Goal: Information Seeking & Learning: Learn about a topic

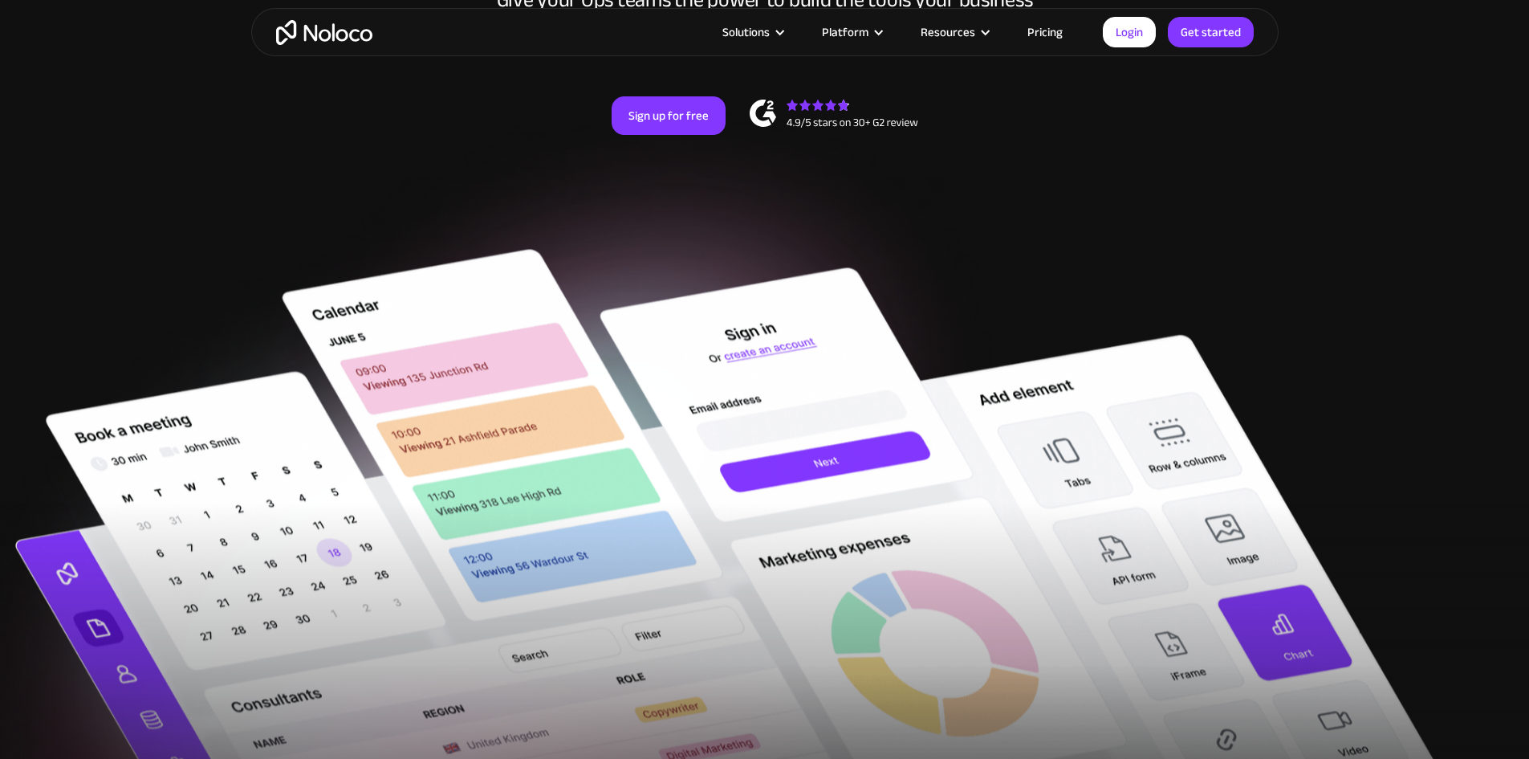
scroll to position [321, 0]
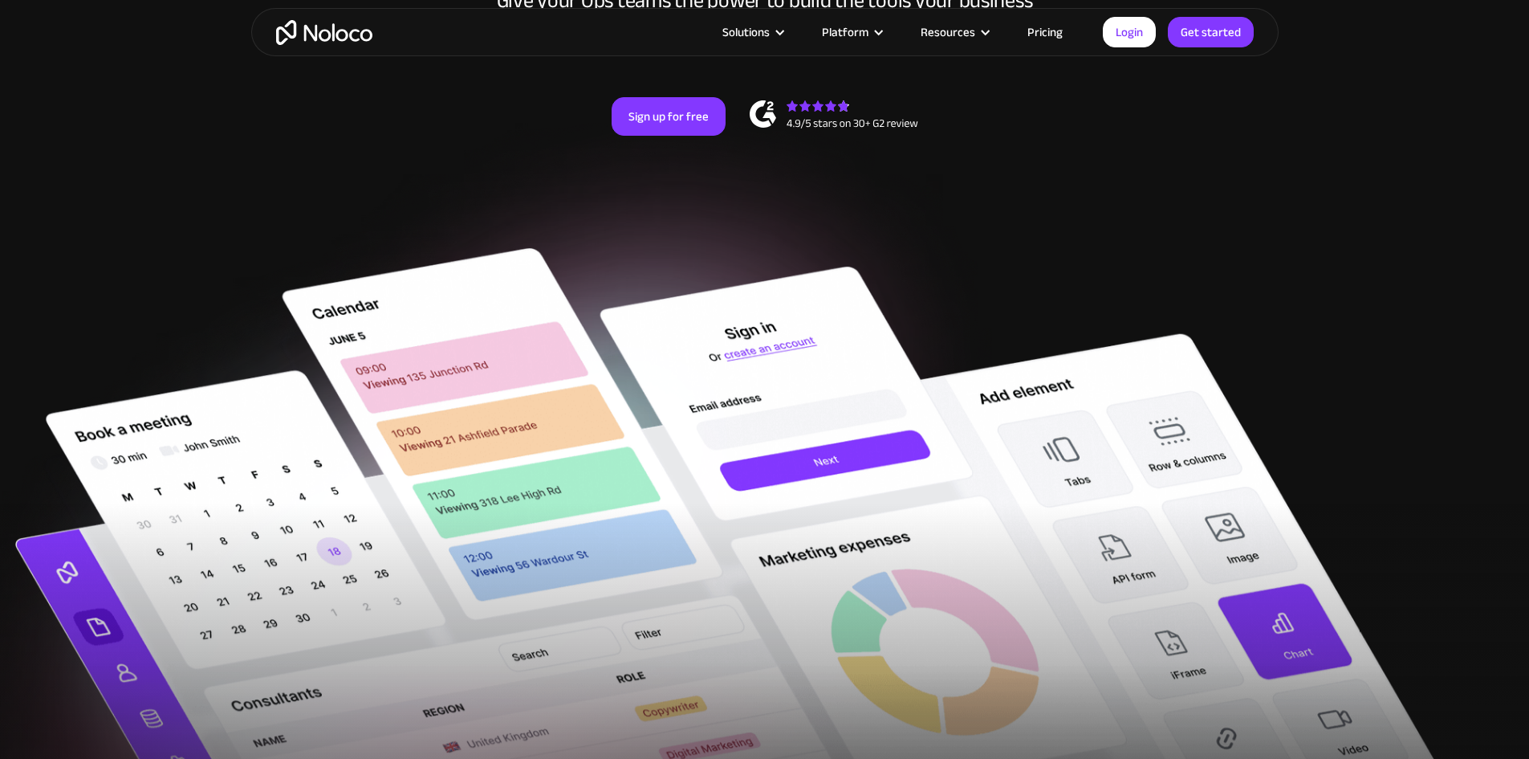
click at [1044, 26] on link "Pricing" at bounding box center [1044, 32] width 75 height 21
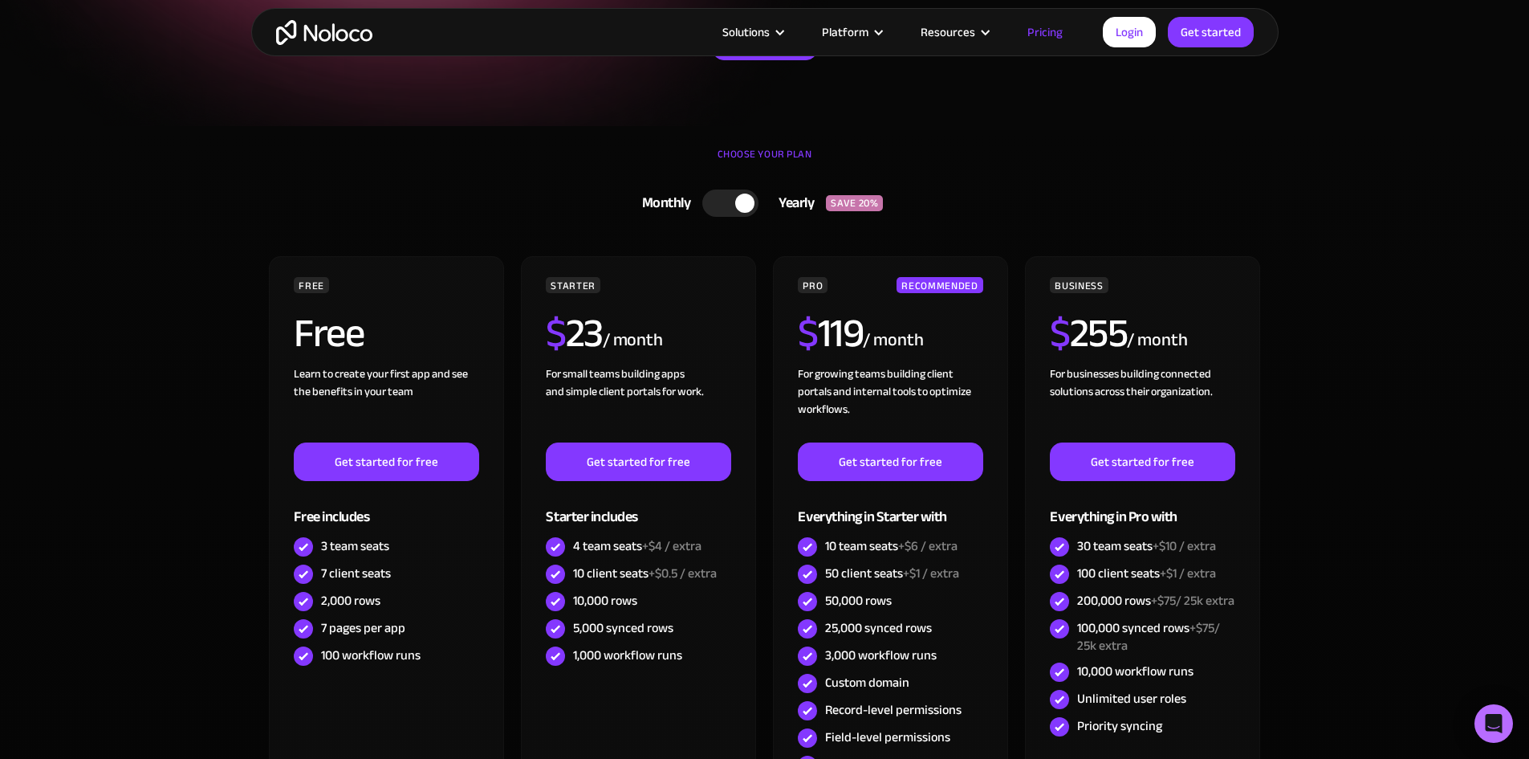
scroll to position [401, 0]
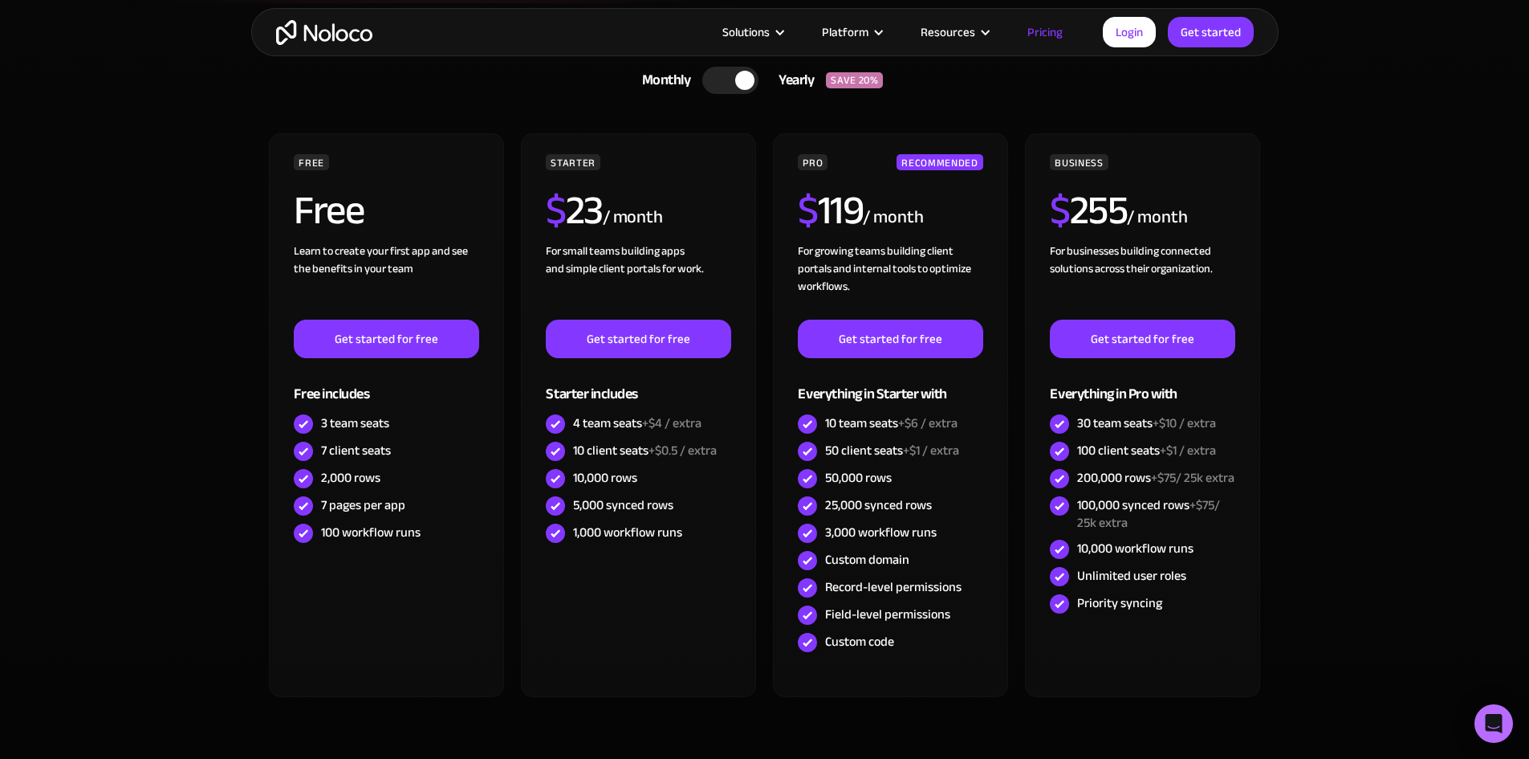
click at [751, 78] on div at bounding box center [744, 80] width 19 height 19
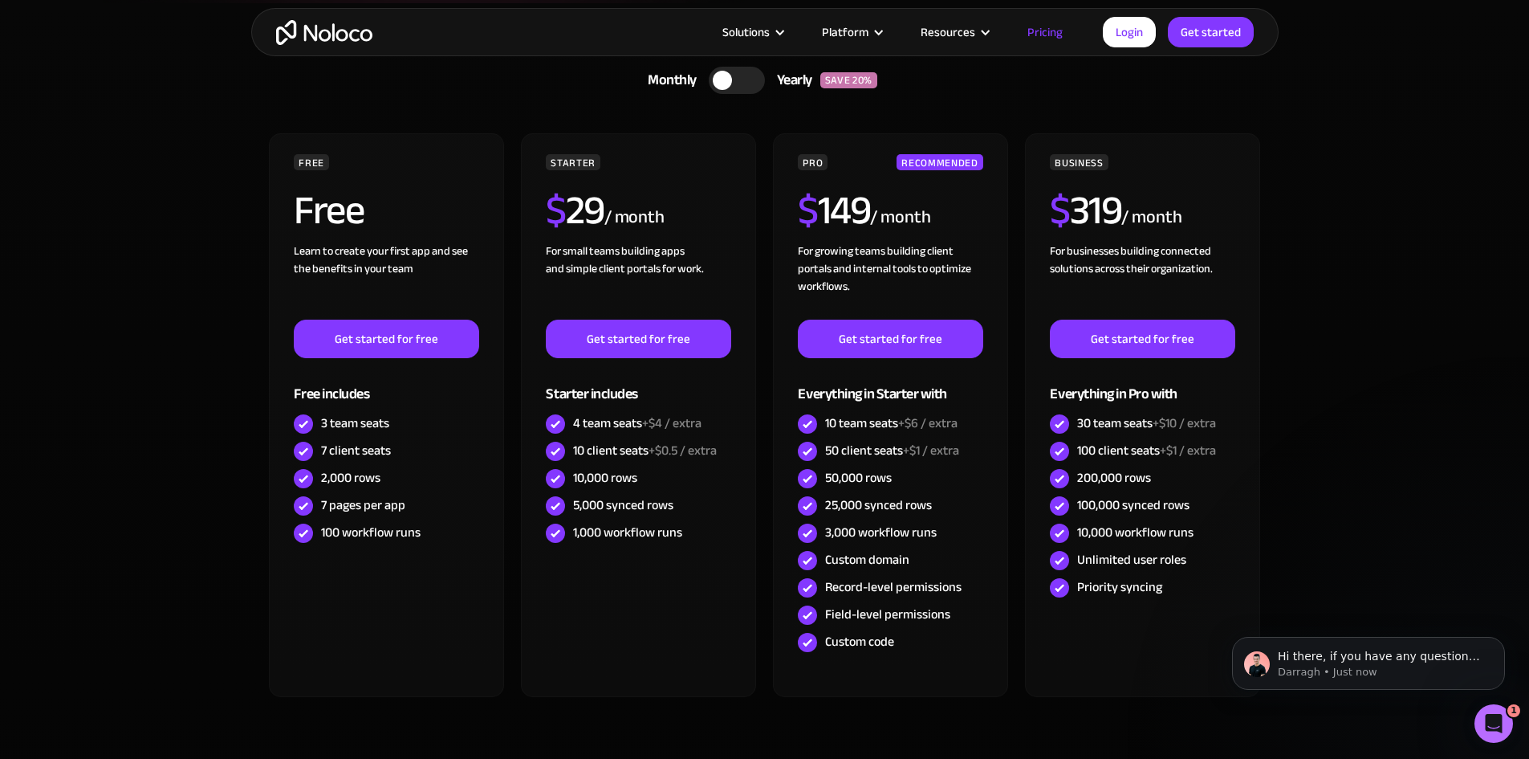
scroll to position [0, 0]
click at [732, 75] on div at bounding box center [737, 80] width 56 height 27
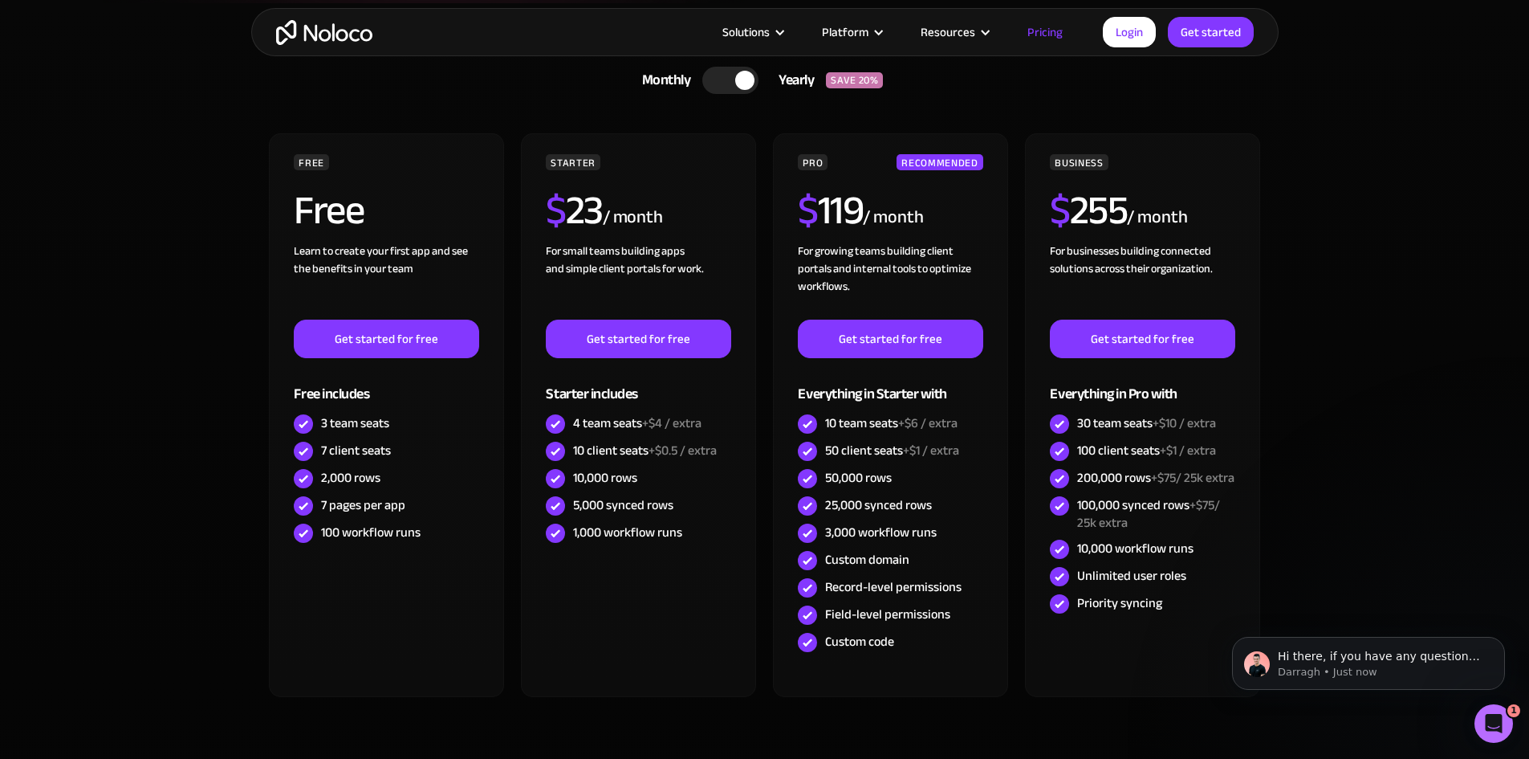
click at [732, 75] on div at bounding box center [730, 80] width 56 height 27
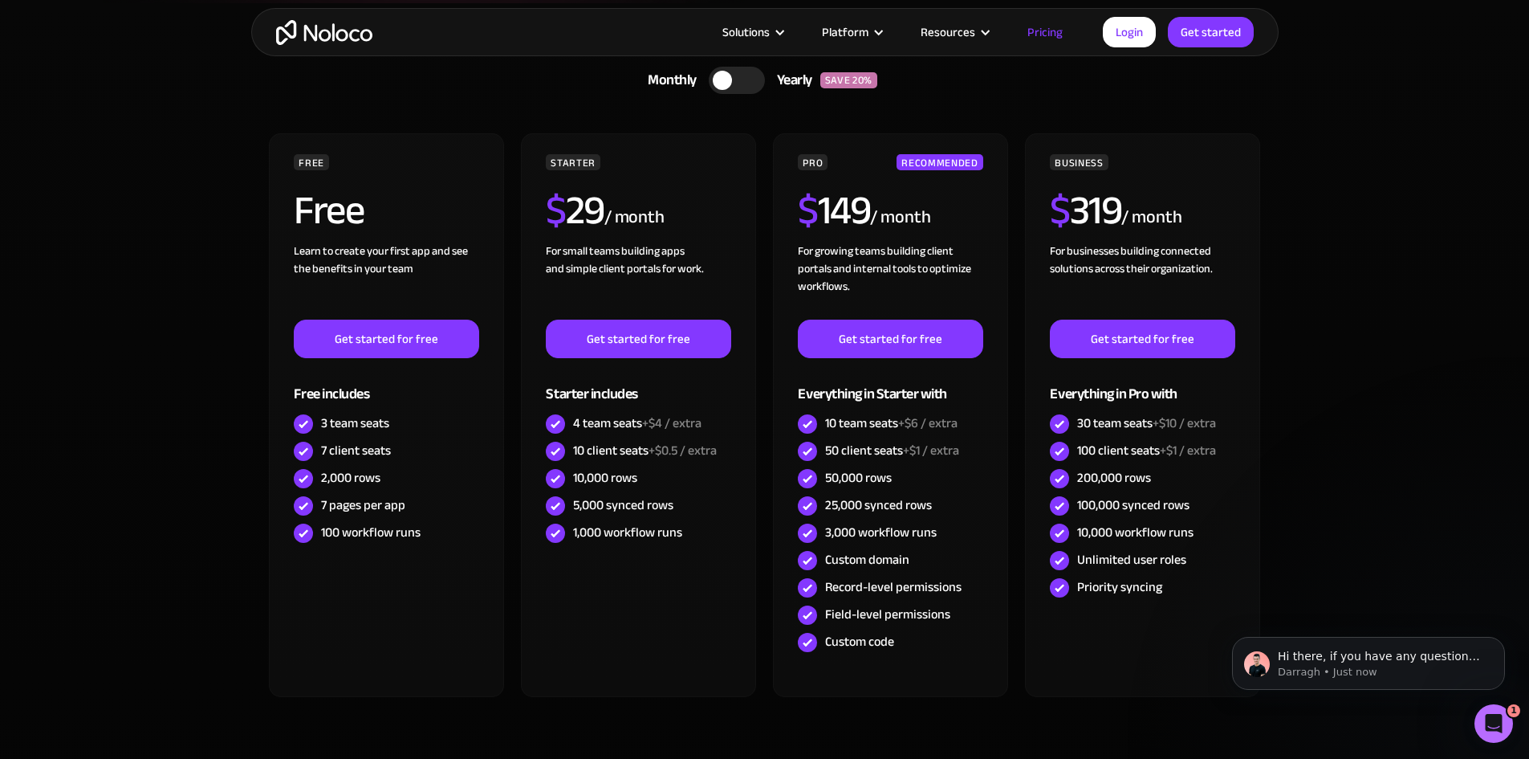
click at [732, 75] on div at bounding box center [737, 80] width 56 height 27
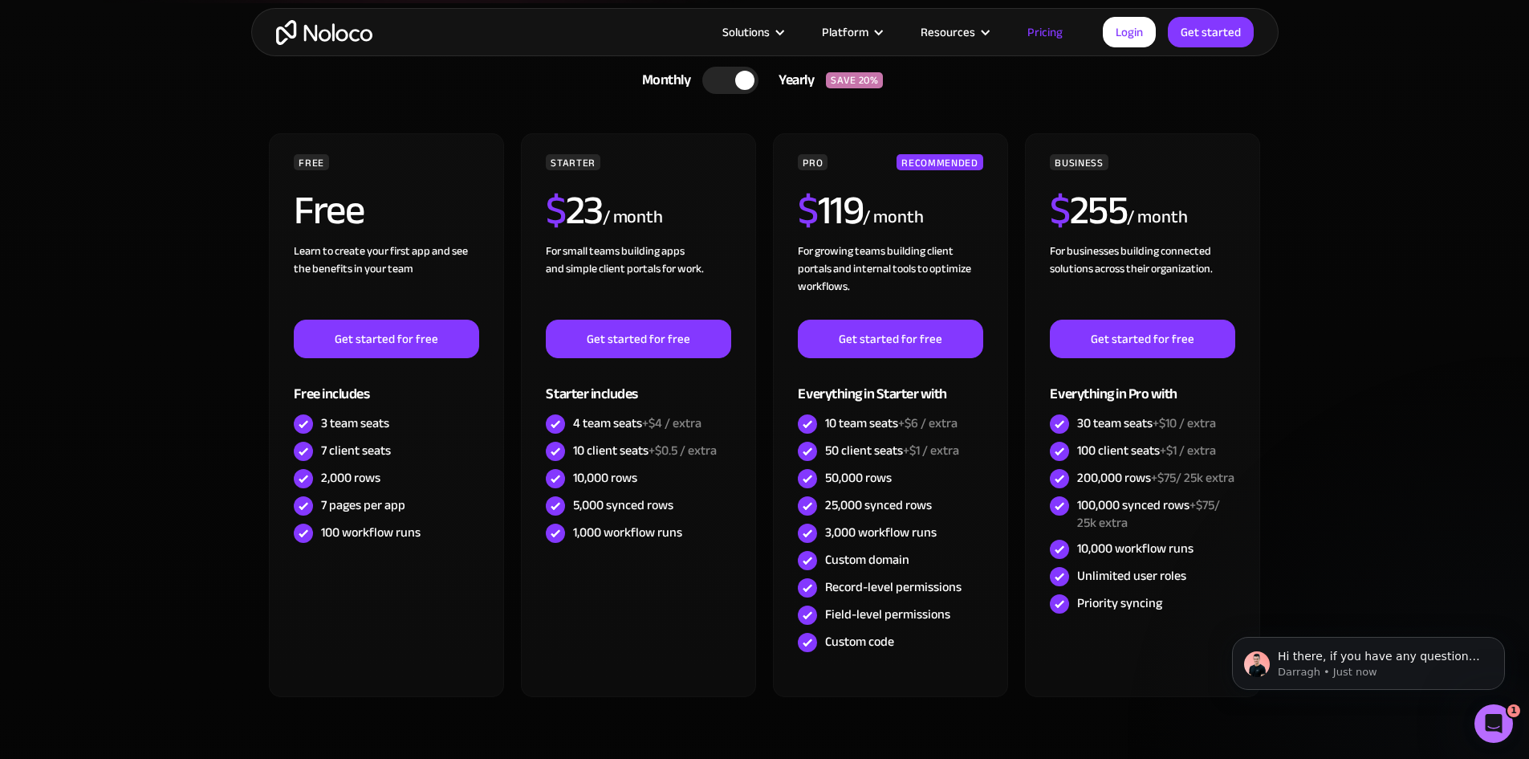
click at [732, 75] on div at bounding box center [730, 80] width 56 height 27
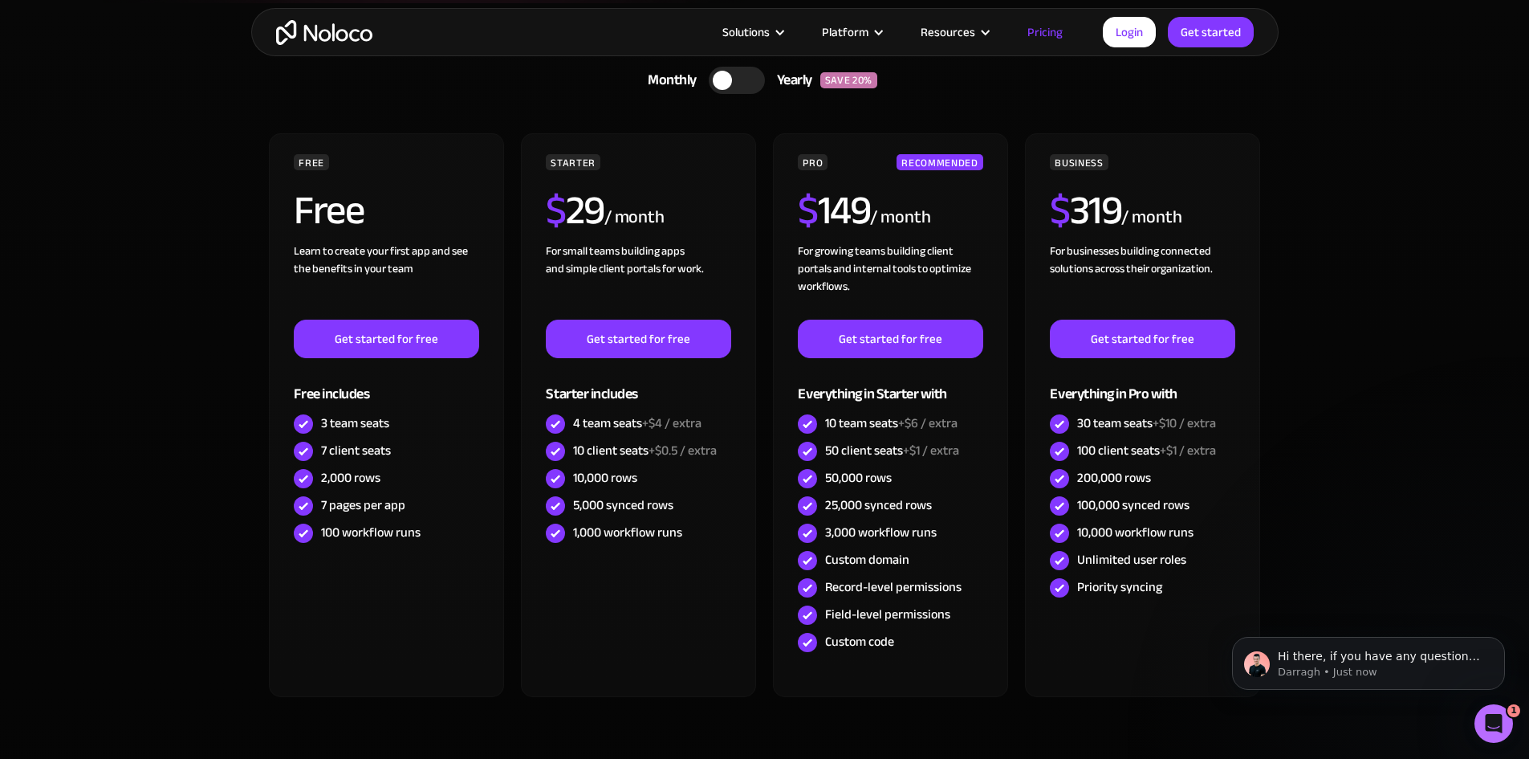
click at [732, 75] on div at bounding box center [737, 80] width 56 height 27
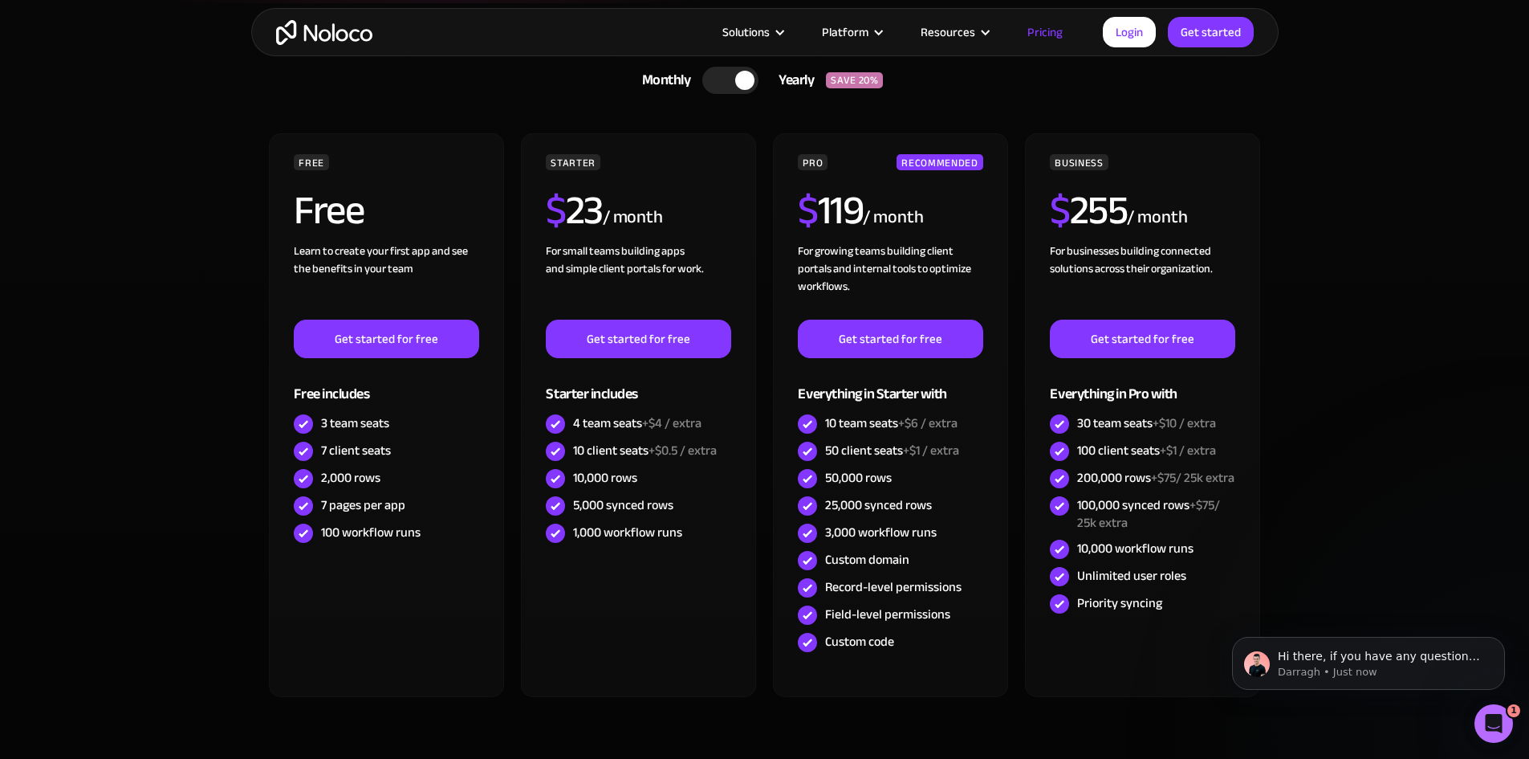
click at [720, 79] on div at bounding box center [730, 80] width 56 height 27
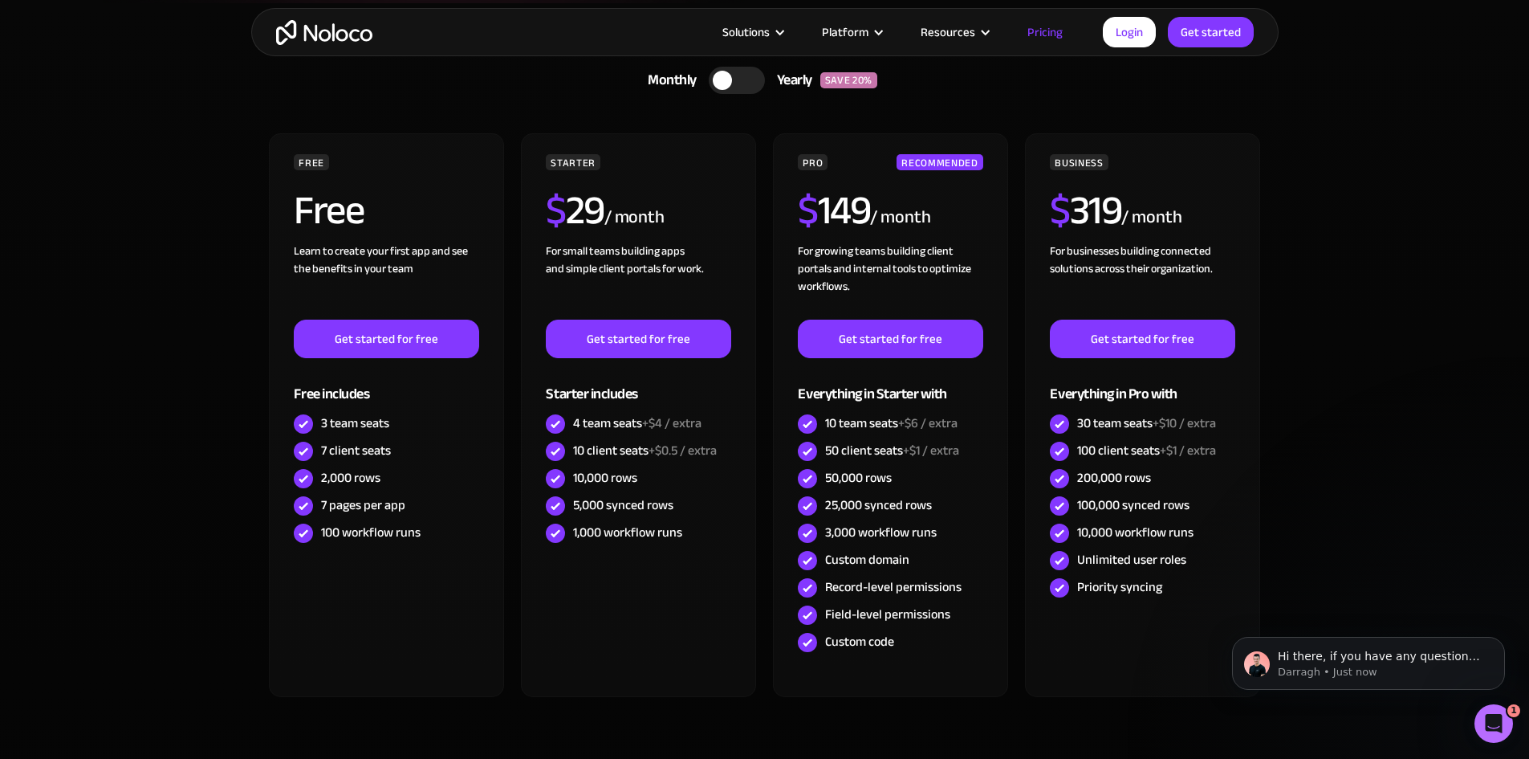
click at [720, 79] on div at bounding box center [722, 80] width 19 height 19
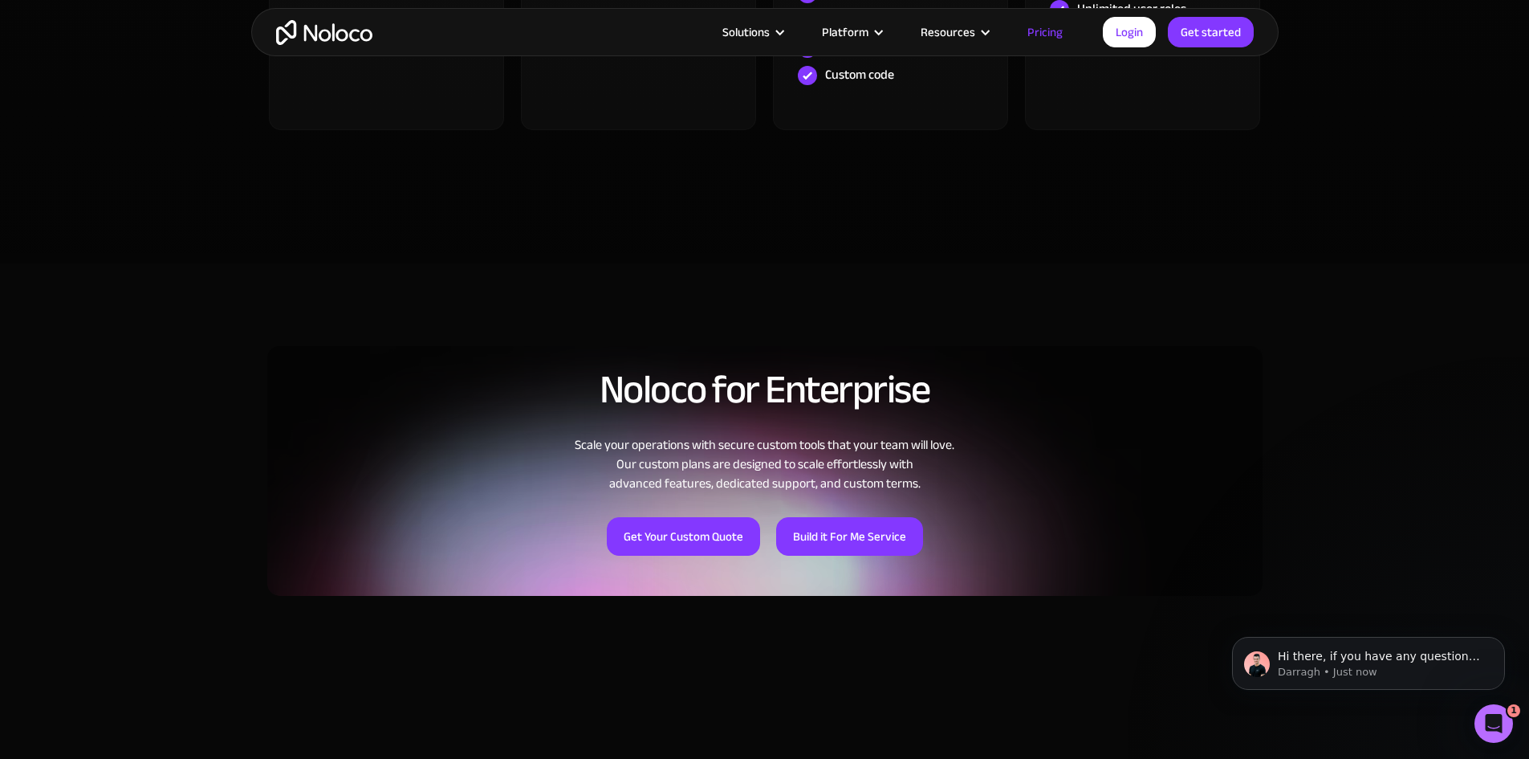
scroll to position [803, 0]
